Goal: Information Seeking & Learning: Check status

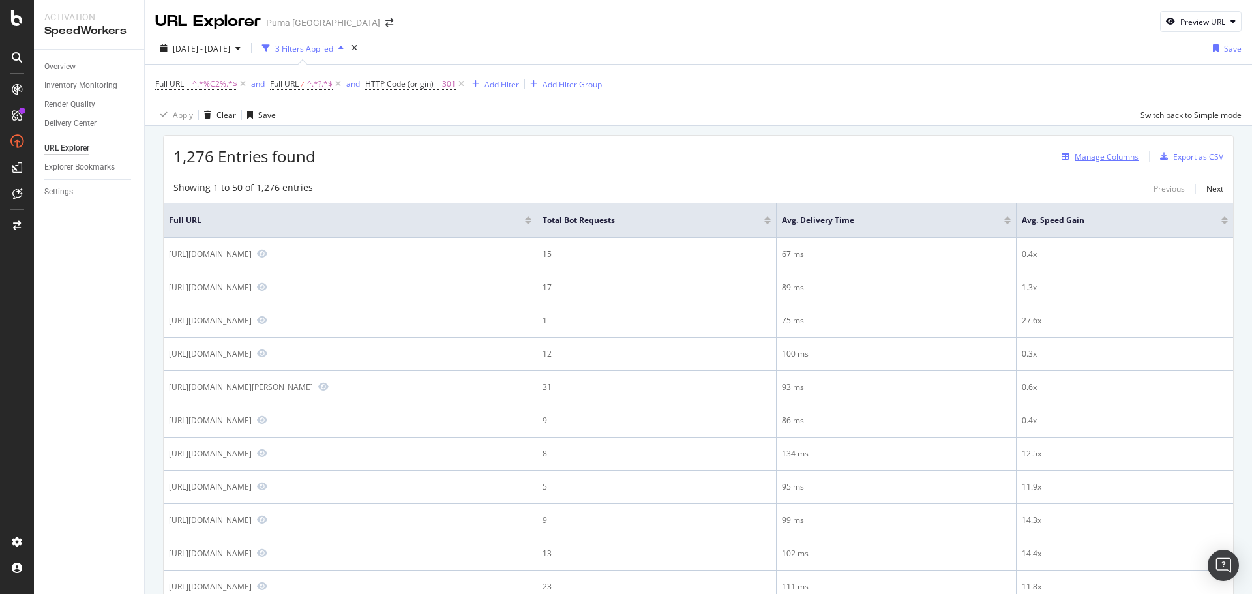
click at [1094, 160] on div "Manage Columns" at bounding box center [1107, 156] width 64 height 11
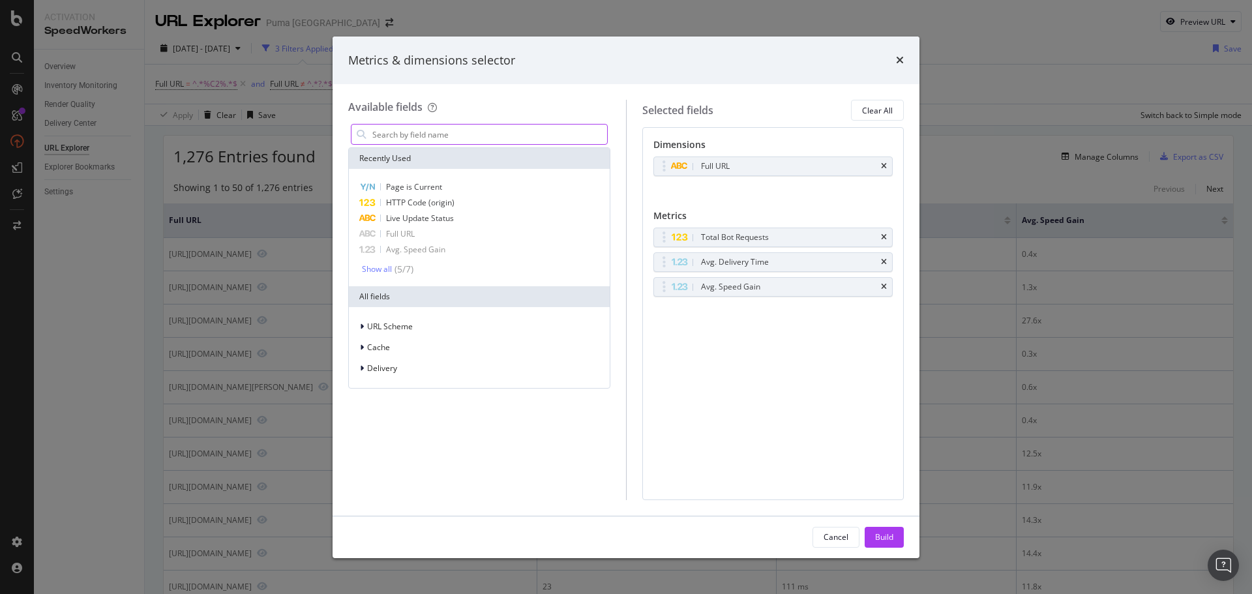
click at [489, 130] on input "modal" at bounding box center [489, 135] width 236 height 20
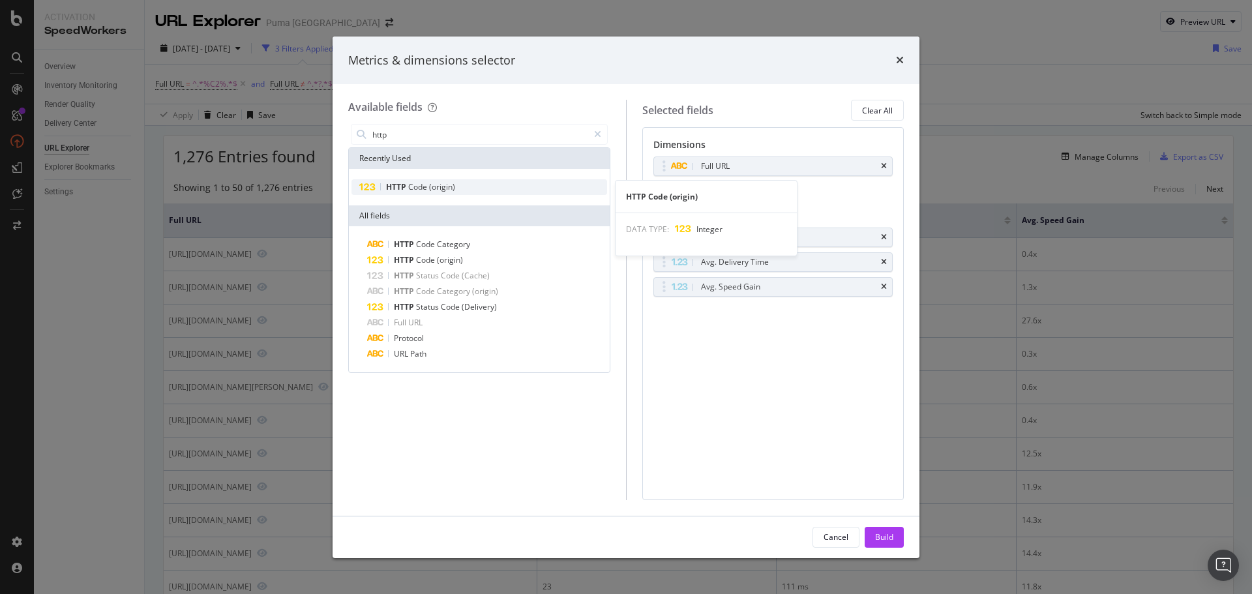
type input "http"
click at [457, 184] on div "HTTP Code (origin)" at bounding box center [480, 187] width 256 height 16
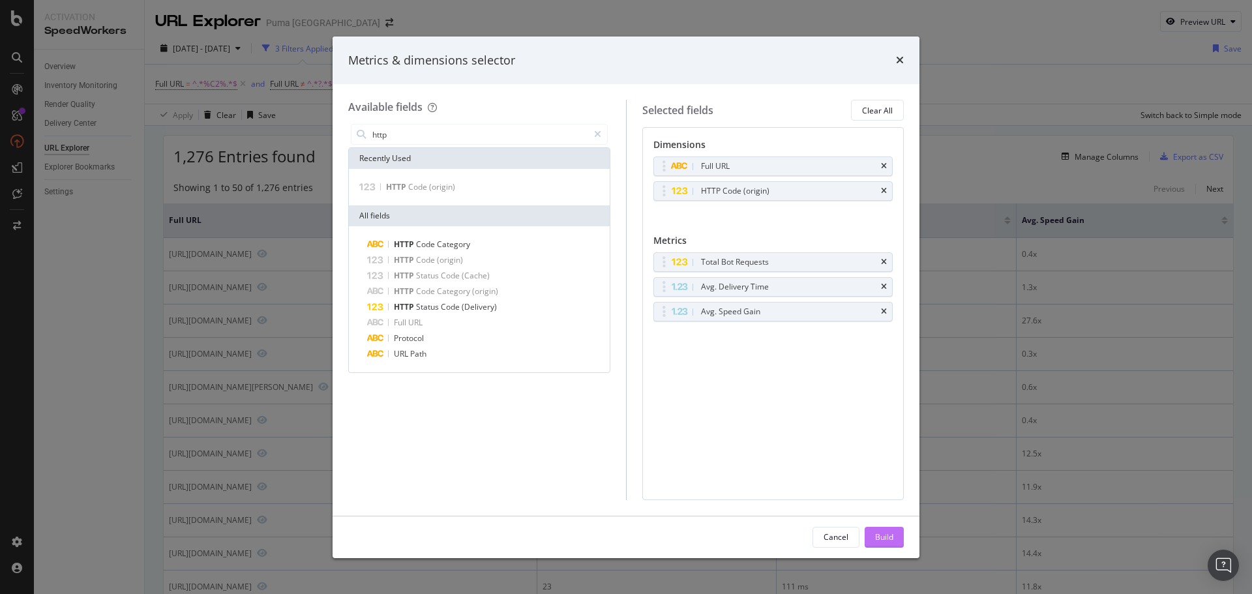
click at [895, 537] on button "Build" at bounding box center [884, 537] width 39 height 21
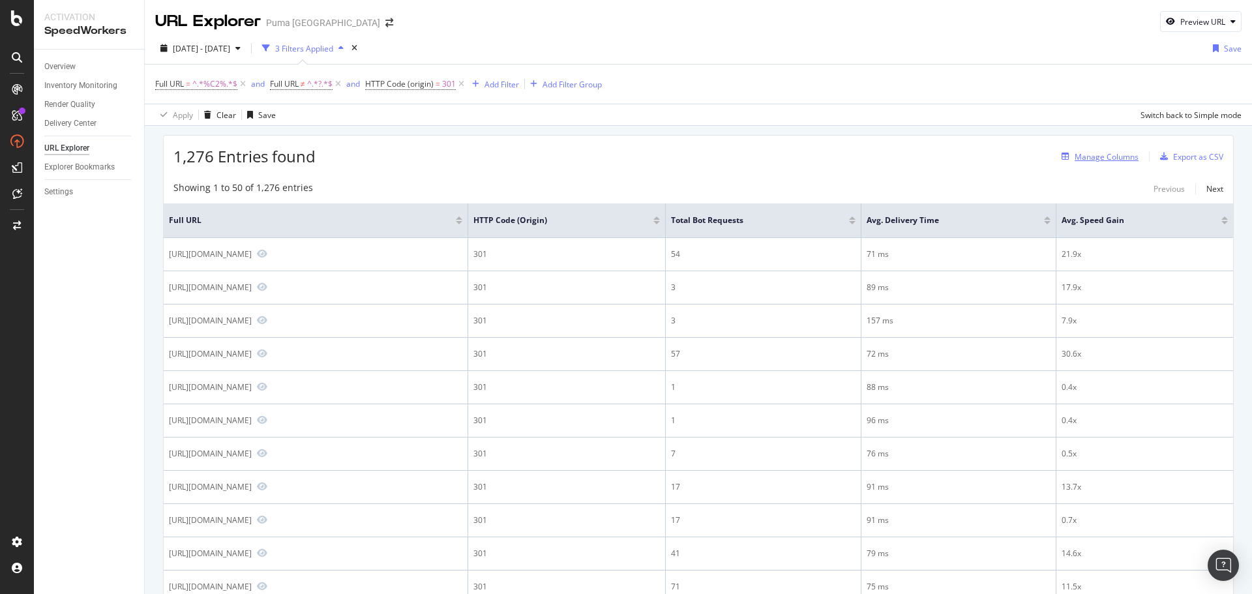
click at [1097, 161] on div "Manage Columns" at bounding box center [1107, 156] width 64 height 11
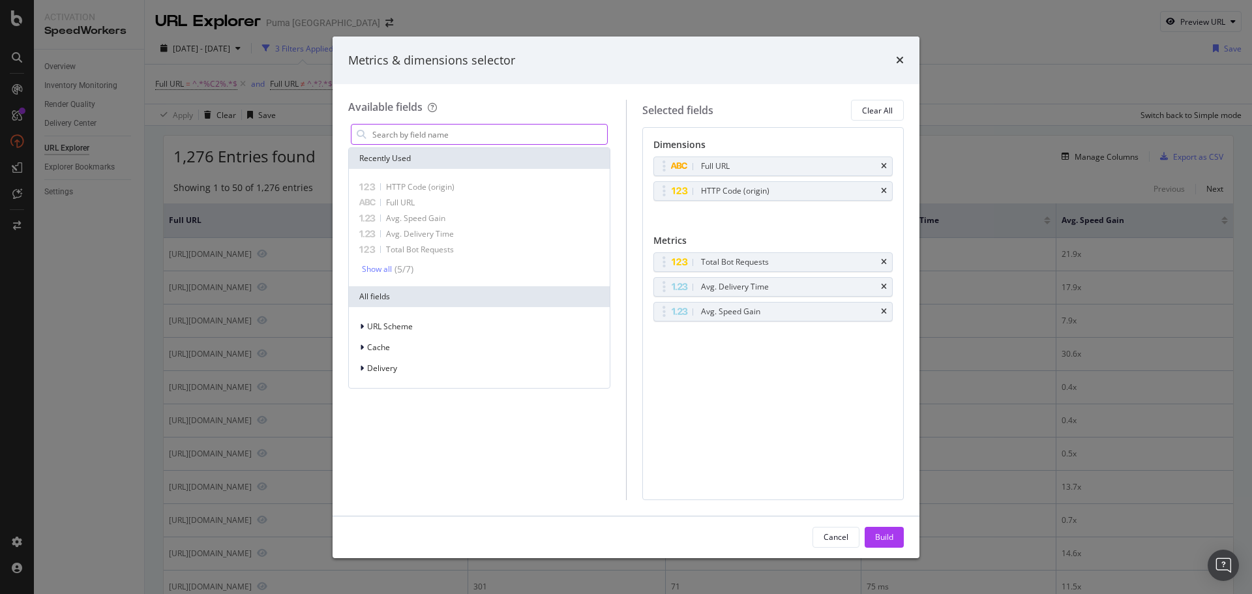
click at [440, 132] on input "modal" at bounding box center [489, 135] width 236 height 20
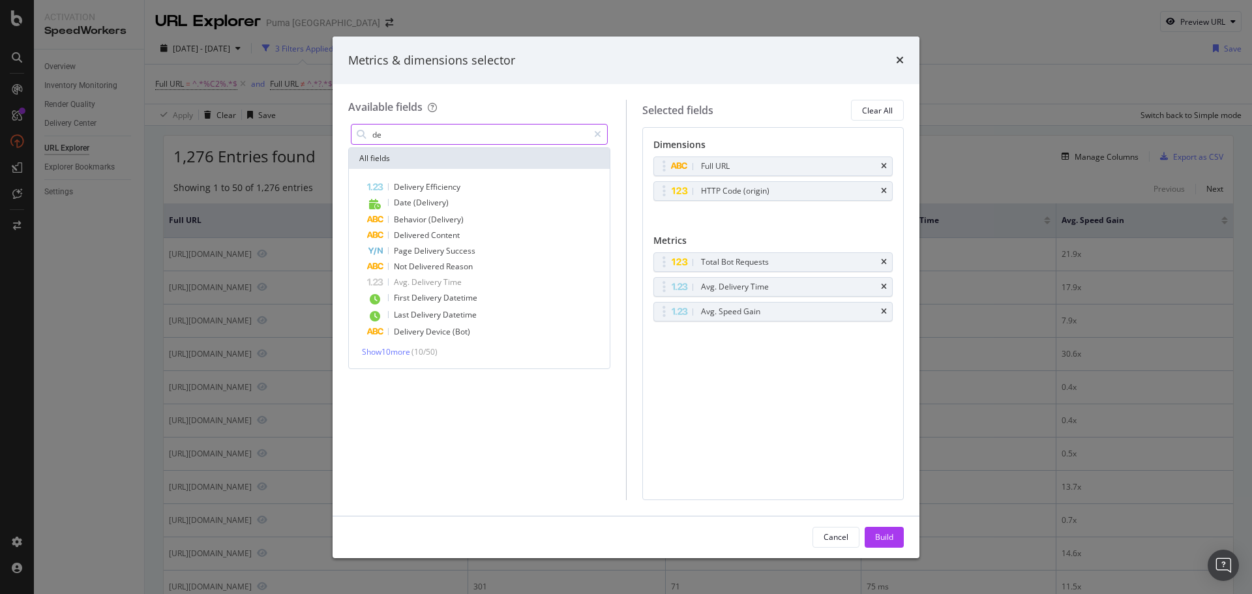
type input "d"
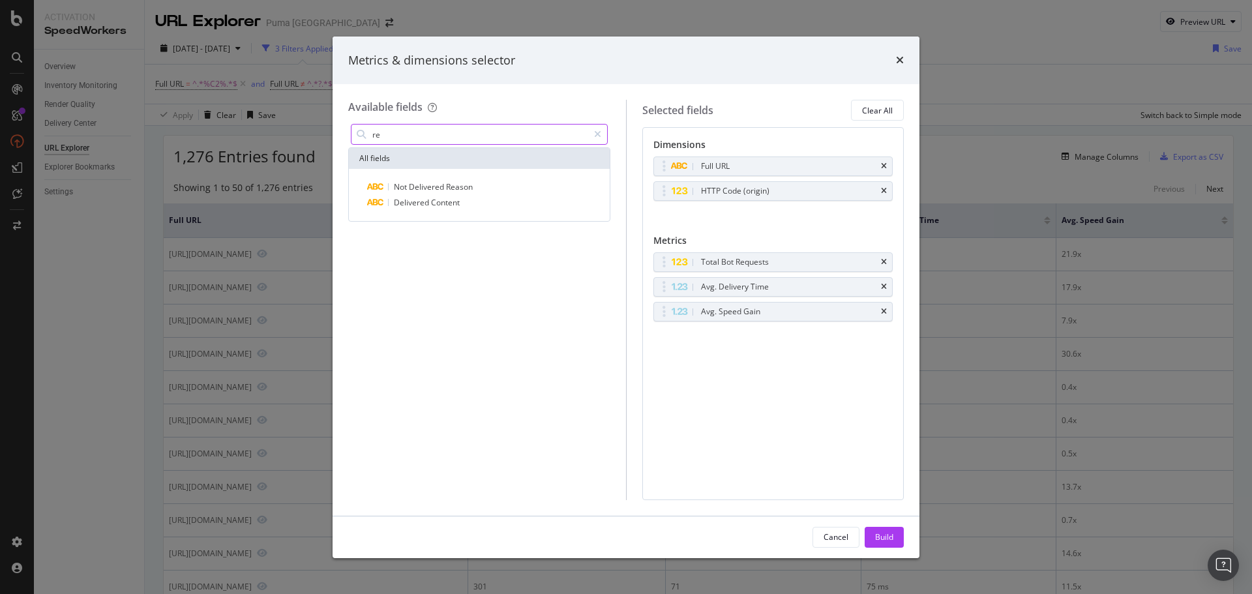
type input "r"
type input "d"
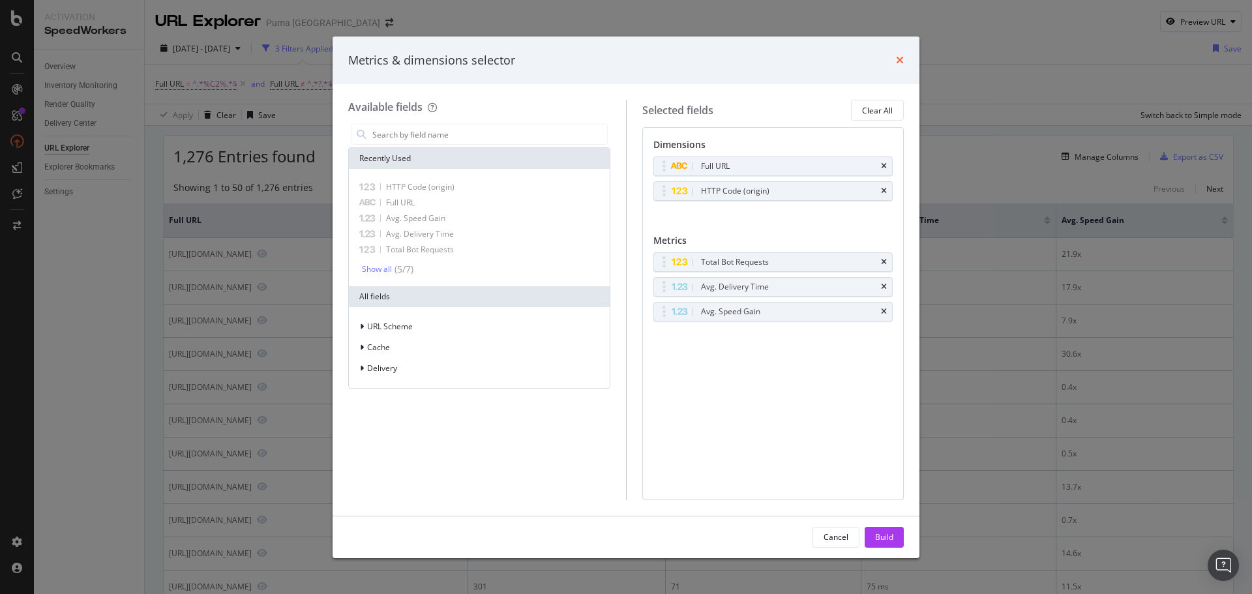
click at [900, 60] on icon "times" at bounding box center [900, 60] width 8 height 10
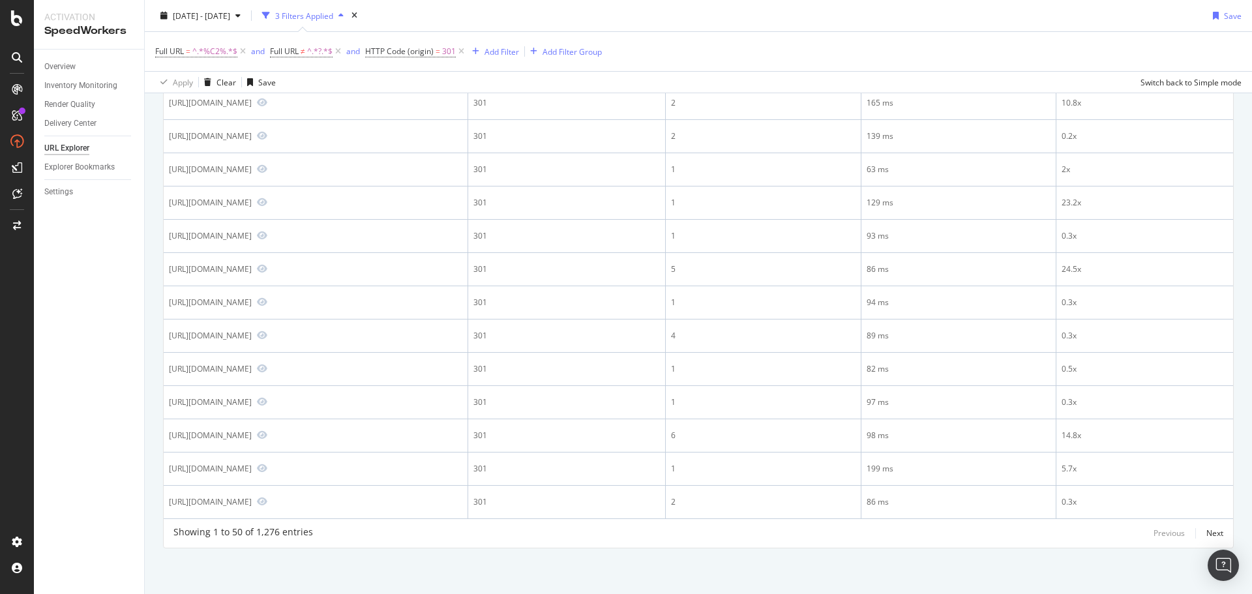
scroll to position [1441, 0]
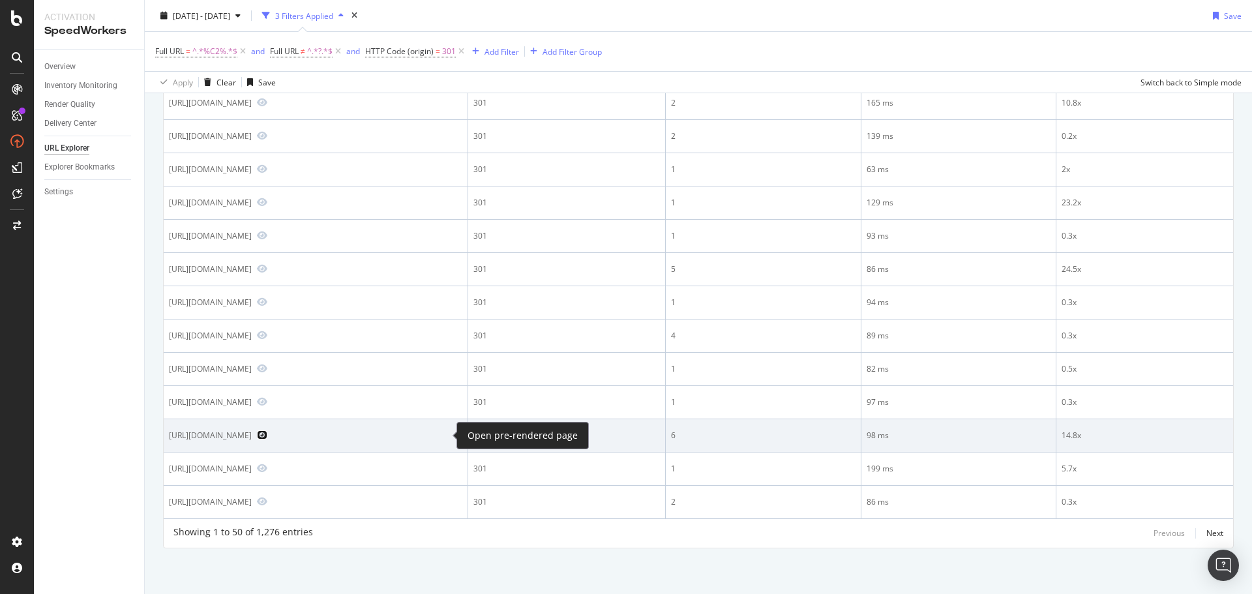
click at [267, 432] on icon "Preview https://us.puma.com/us/en/pd/rs-x%C2%B3-super-toddler-shoes/374178" at bounding box center [262, 434] width 10 height 9
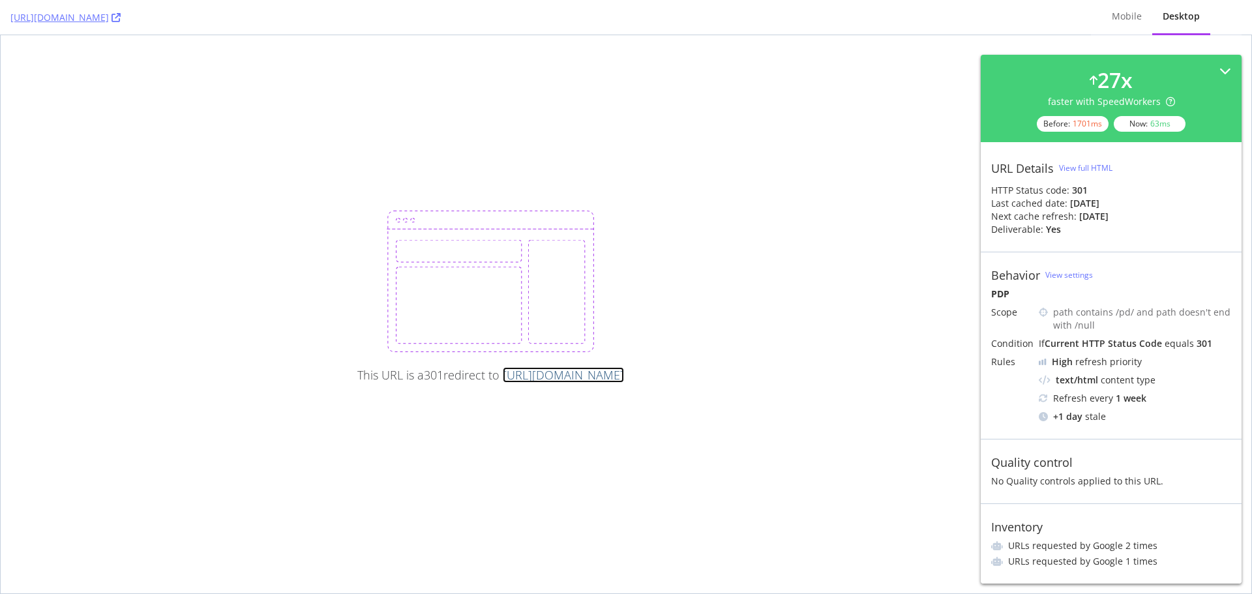
click at [624, 377] on link "[URL][DOMAIN_NAME]" at bounding box center [563, 375] width 121 height 16
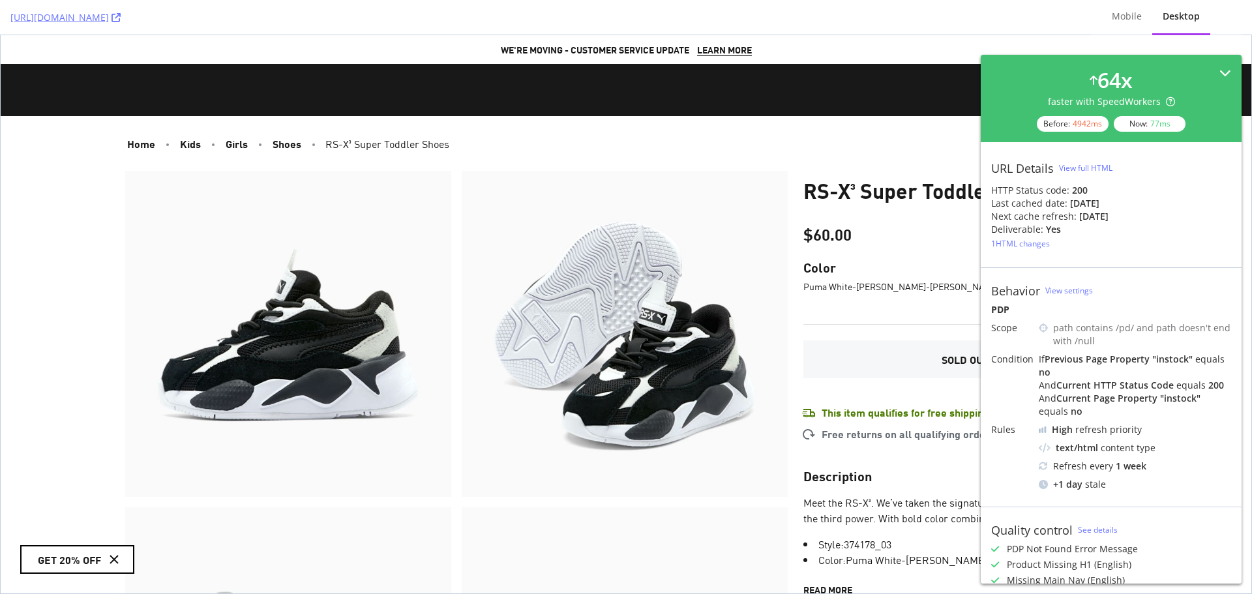
click at [1220, 71] on icon at bounding box center [1226, 73] width 12 height 12
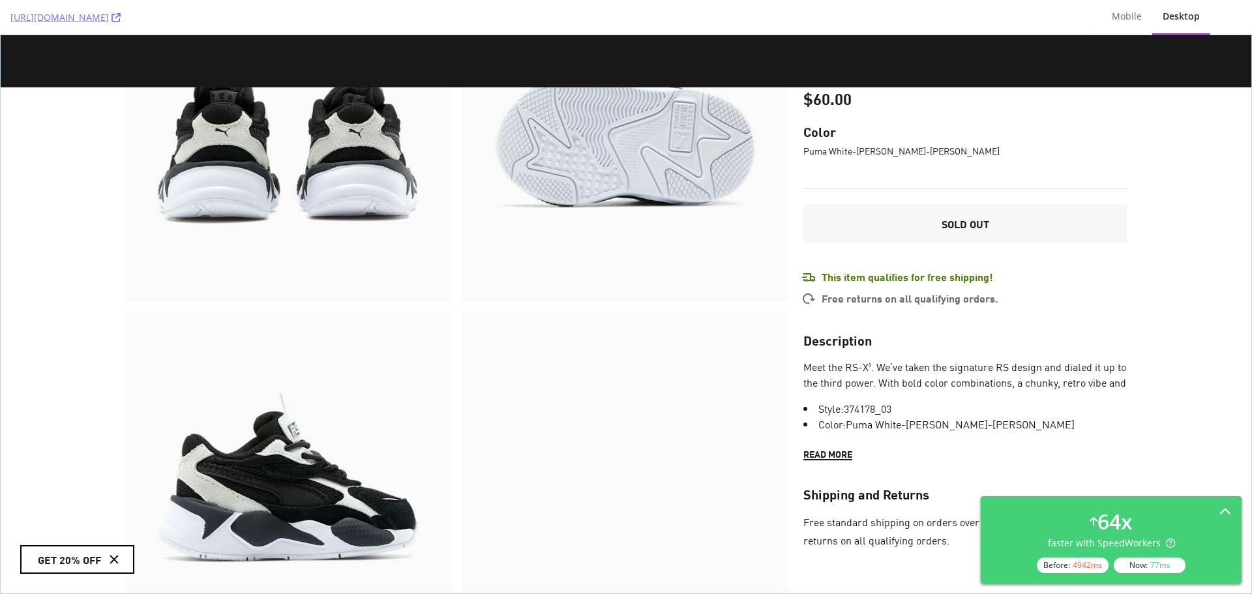
scroll to position [587, 0]
